Goal: Task Accomplishment & Management: Use online tool/utility

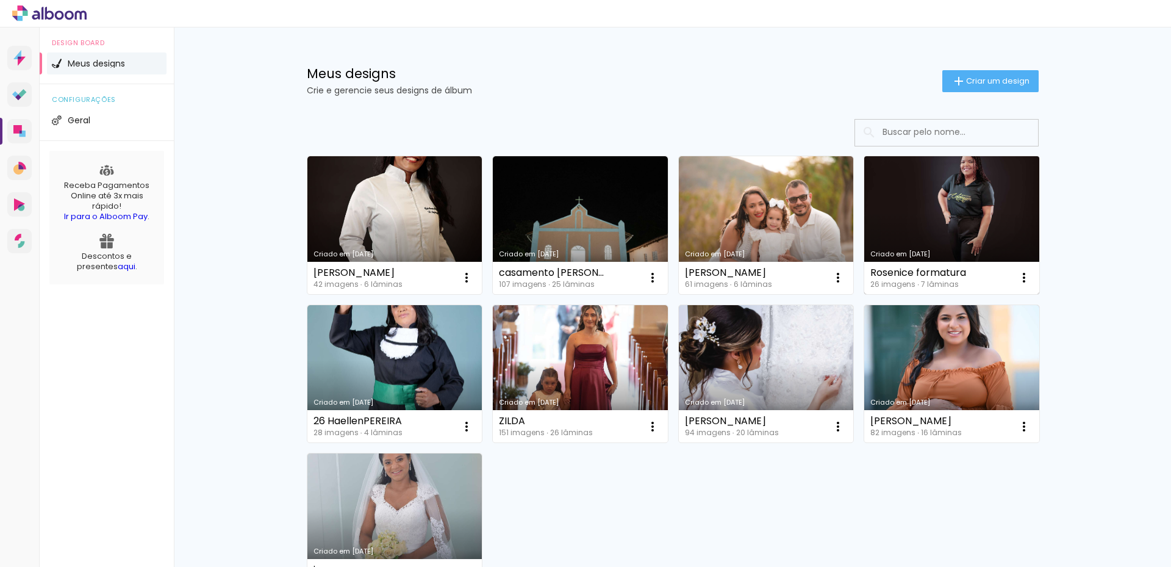
click at [956, 214] on link "Criado em [DATE]" at bounding box center [951, 225] width 175 height 138
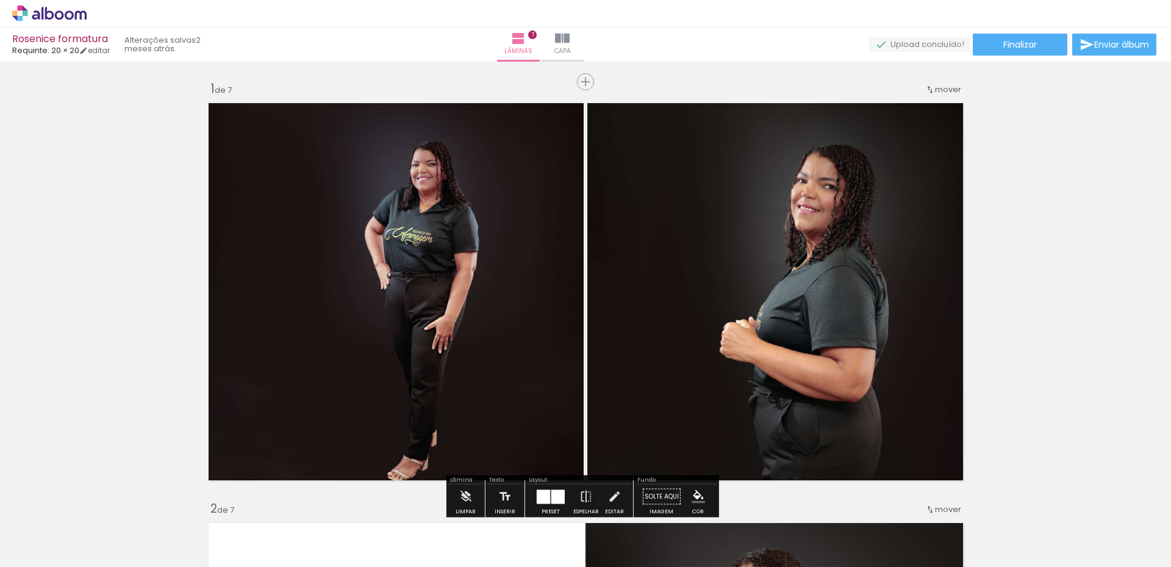
scroll to position [0, 709]
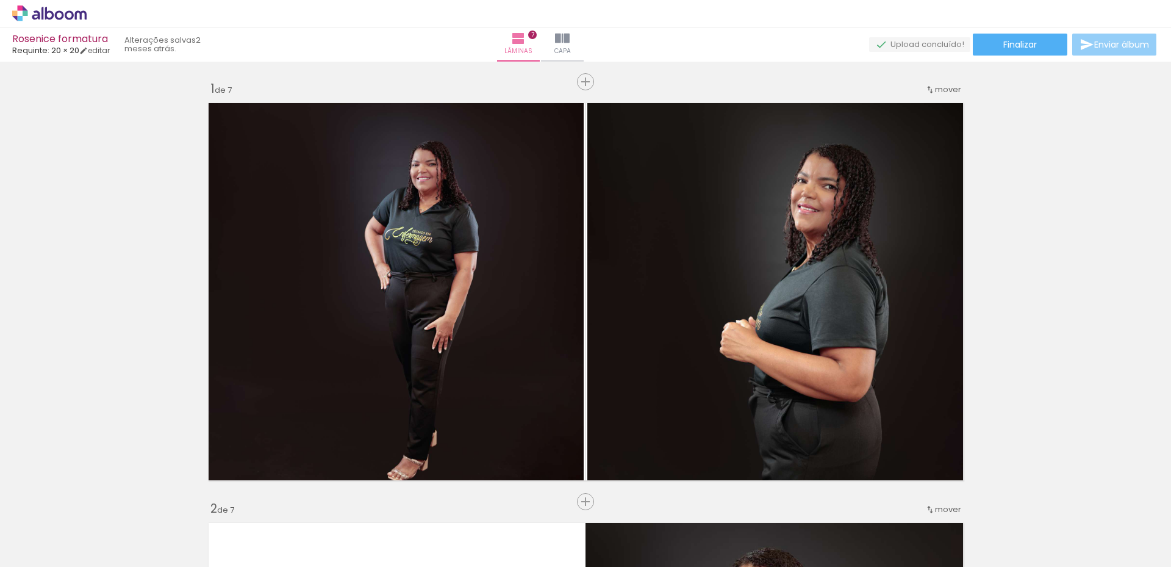
click at [1100, 45] on span "Enviar álbum" at bounding box center [1121, 44] width 55 height 9
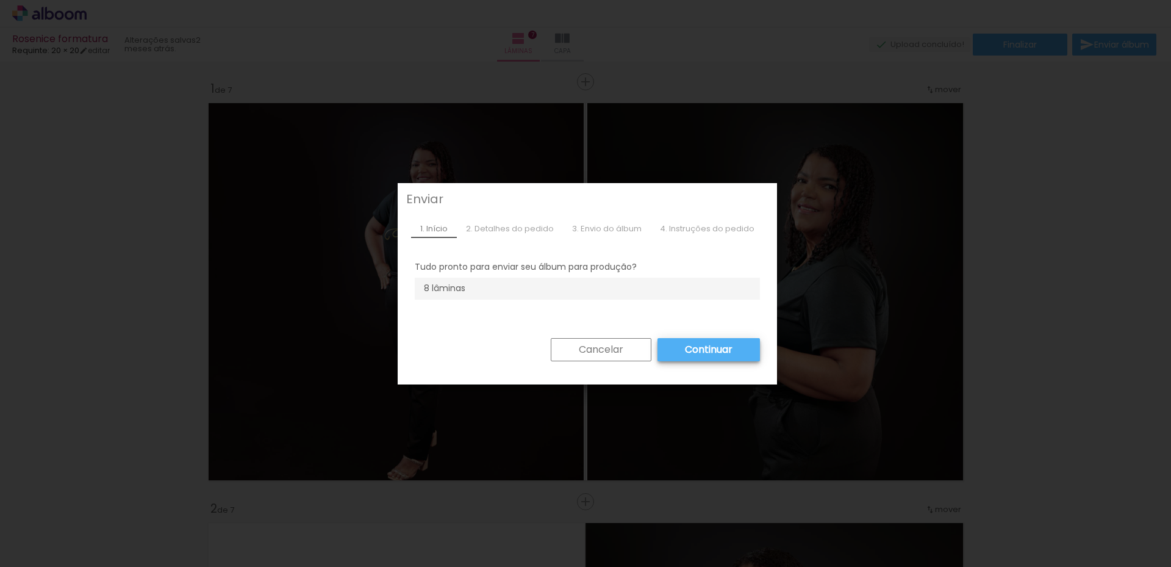
click at [0, 0] on slot "Continuar" at bounding box center [0, 0] width 0 height 0
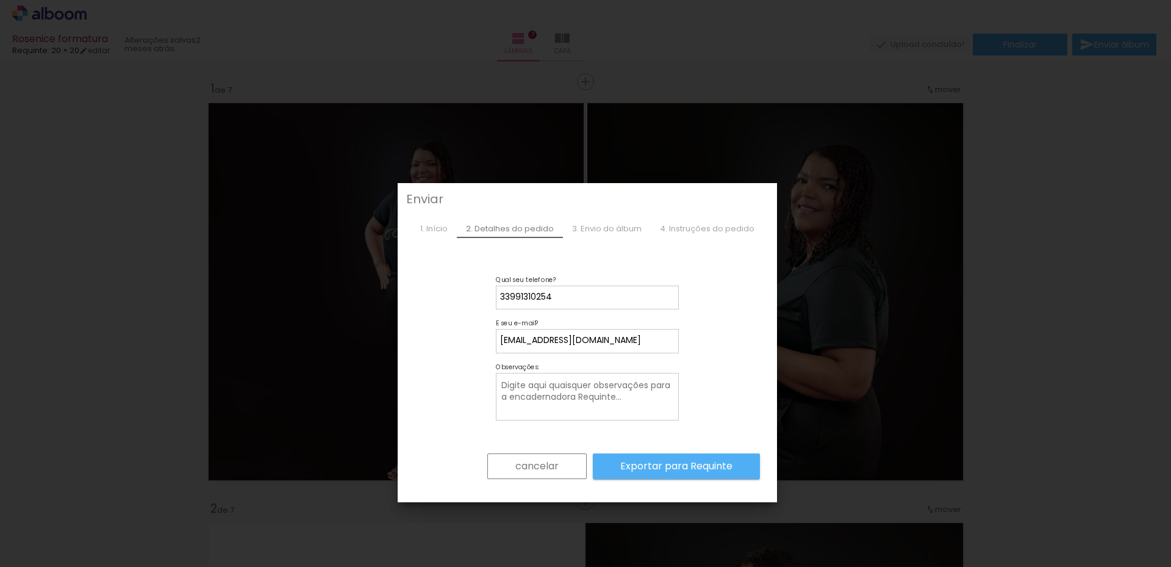
click at [0, 0] on slot "Exportar para Requinte" at bounding box center [0, 0] width 0 height 0
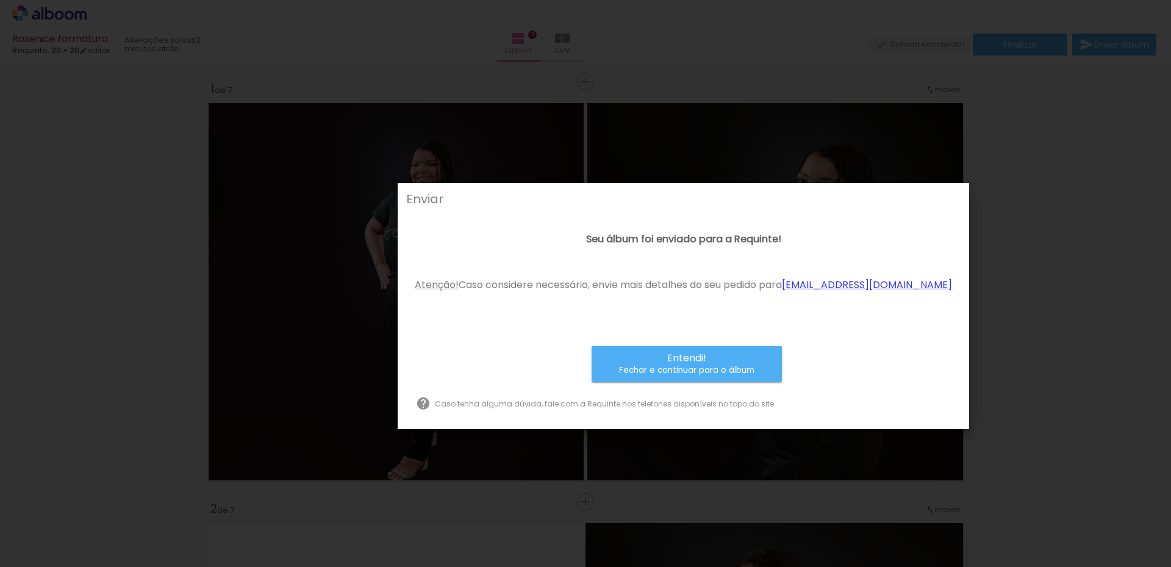
click at [993, 163] on iron-overlay-backdrop at bounding box center [585, 283] width 1171 height 567
click at [713, 376] on small "Fechar e continuar para o álbum" at bounding box center [686, 370] width 135 height 12
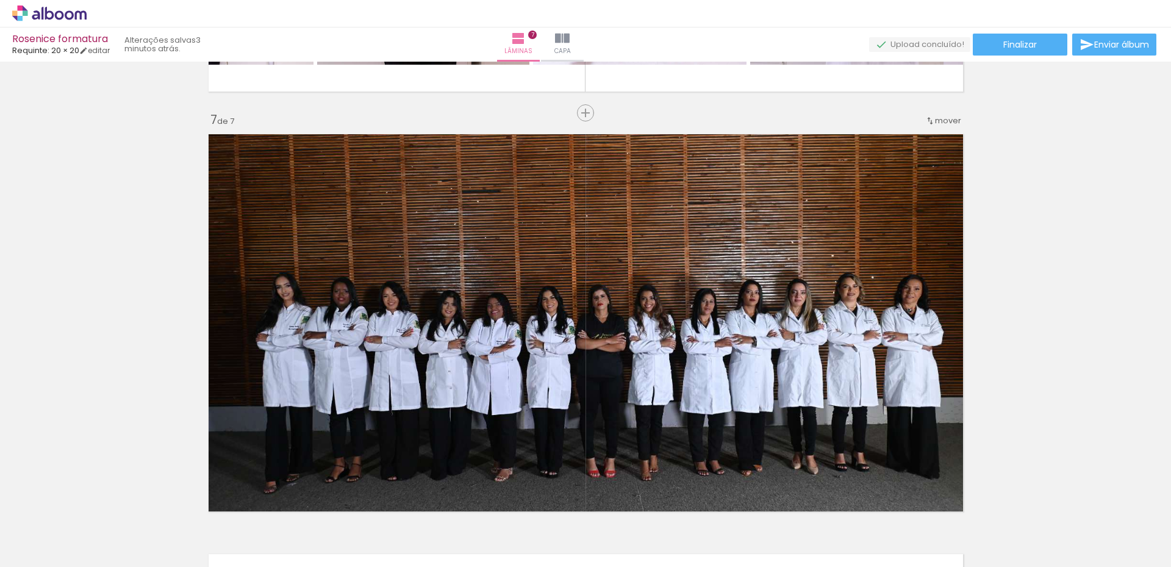
scroll to position [2501, 0]
